Goal: Go to known website: Access a specific website the user already knows

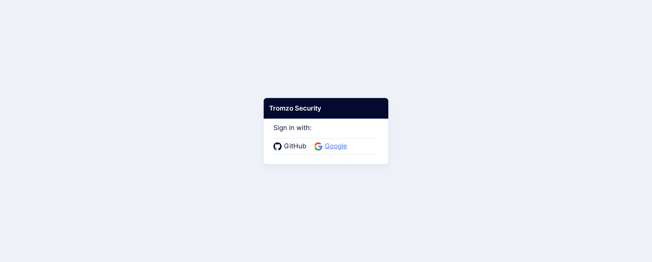
click at [326, 144] on span "Google" at bounding box center [335, 146] width 27 height 10
